Goal: Task Accomplishment & Management: Use online tool/utility

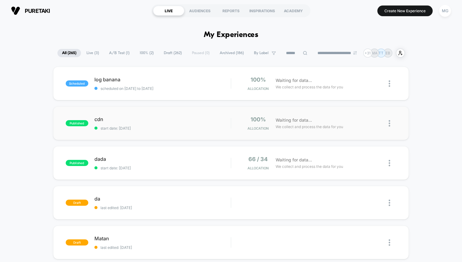
click at [192, 130] on div "published cdn start date: 8/26/2025 100% Allocation Waiting for data... We coll…" at bounding box center [230, 123] width 355 height 34
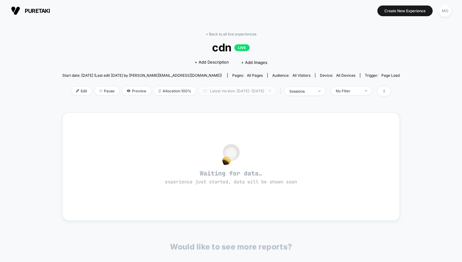
click at [275, 91] on span "Latest Version: Aug 26, 2025 - Sep 10, 2025" at bounding box center [237, 91] width 76 height 8
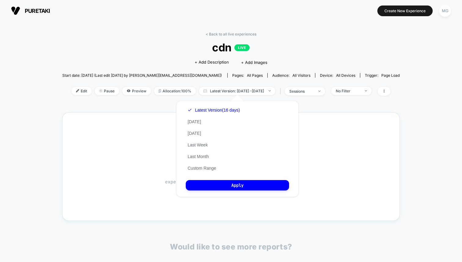
click at [92, 59] on div "< Back to all live experiences cdn LIVE Click to edit experience details + Add …" at bounding box center [230, 67] width 337 height 71
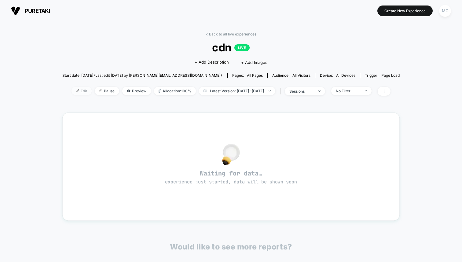
click at [71, 93] on span "Edit" at bounding box center [81, 91] width 20 height 8
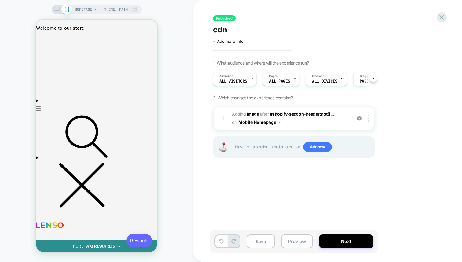
scroll to position [0, 0]
click at [348, 241] on button "Next" at bounding box center [346, 241] width 54 height 14
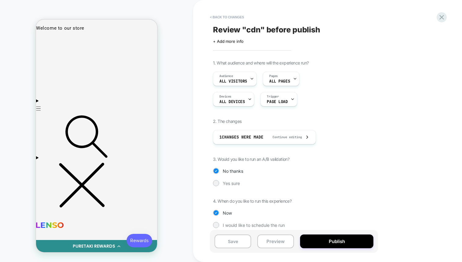
scroll to position [5, 0]
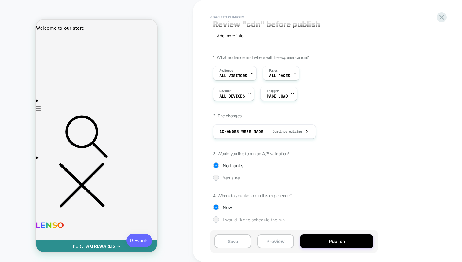
click at [245, 217] on span "I would like to schedule the run" at bounding box center [254, 219] width 62 height 5
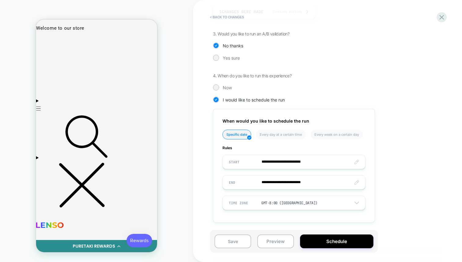
scroll to position [0, 0]
click at [328, 238] on button "Schedule" at bounding box center [336, 241] width 73 height 14
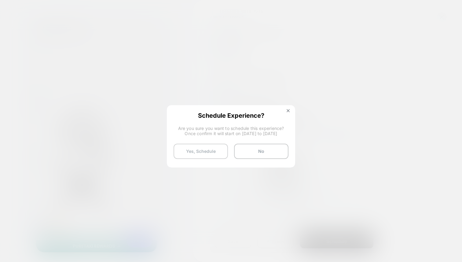
click at [202, 148] on button "Yes, Schedule" at bounding box center [200, 151] width 54 height 15
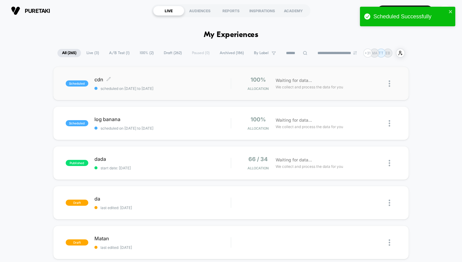
click at [166, 76] on span "cdn Click to edit experience details" at bounding box center [162, 79] width 136 height 6
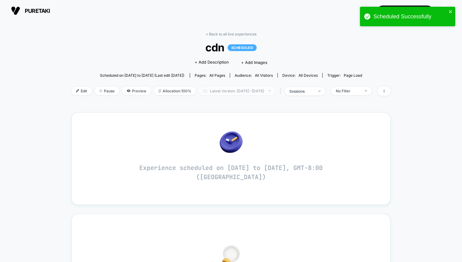
click at [220, 90] on span "Latest Version: Sep 10, 2025 - Sep 10, 2025" at bounding box center [237, 91] width 76 height 8
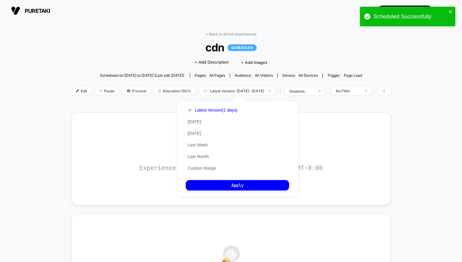
click at [163, 20] on div "puretaki https://puretaki.myshopify.com Create New Experience MG" at bounding box center [231, 10] width 462 height 21
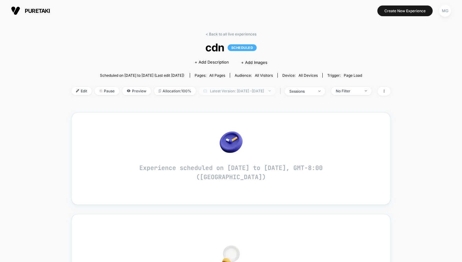
click at [221, 90] on span "Latest Version: Sep 10, 2025 - Sep 10, 2025" at bounding box center [237, 91] width 76 height 8
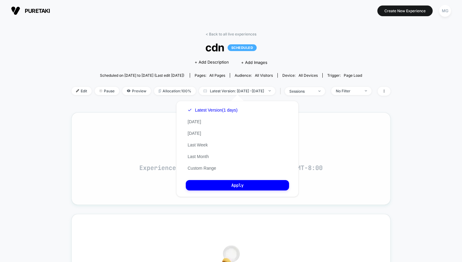
click at [382, 161] on div "Experience scheduled on [DATE] to [DATE], GMT-8:00 ([GEOGRAPHIC_DATA])" at bounding box center [230, 158] width 303 height 76
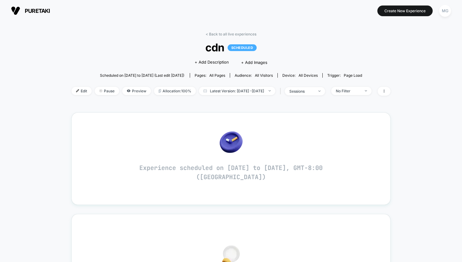
click at [257, 17] on section at bounding box center [230, 10] width 145 height 15
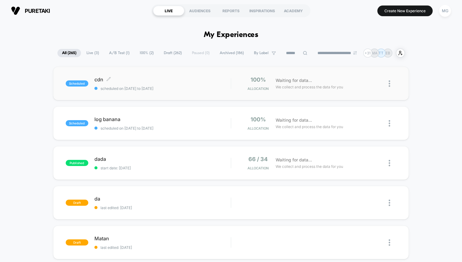
click at [151, 89] on span "scheduled on [DATE] to [DATE]" at bounding box center [162, 88] width 136 height 5
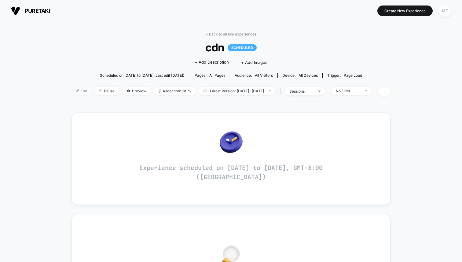
click at [71, 93] on span "Edit" at bounding box center [81, 91] width 20 height 8
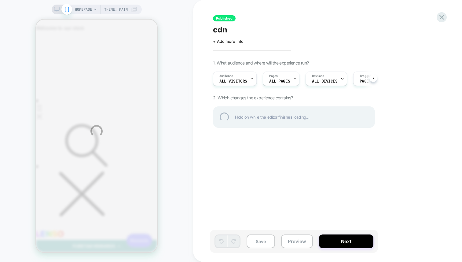
click at [337, 241] on div "HOMEPAGE Theme: MAIN Published cdn Click to edit experience details + Add more …" at bounding box center [231, 131] width 462 height 262
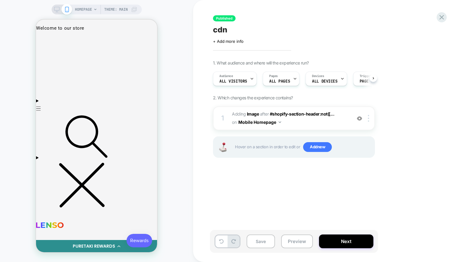
scroll to position [0, 0]
click at [337, 241] on button "Next" at bounding box center [346, 241] width 54 height 14
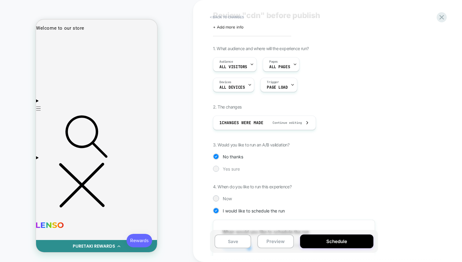
scroll to position [15, 0]
drag, startPoint x: 288, startPoint y: 170, endPoint x: 314, endPoint y: 169, distance: 25.7
click at [314, 169] on div "Yes sure" at bounding box center [294, 168] width 162 height 6
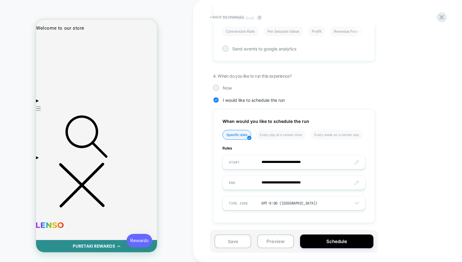
scroll to position [298, 0]
click at [230, 18] on button "< Back to changes" at bounding box center [227, 17] width 40 height 10
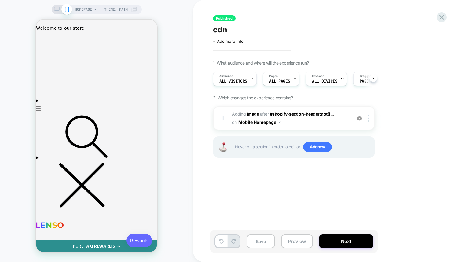
scroll to position [0, 0]
click at [346, 238] on button "Next" at bounding box center [346, 241] width 54 height 14
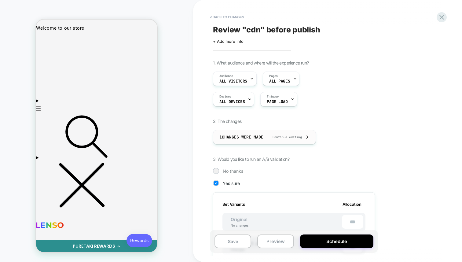
scroll to position [0, 1]
